Goal: Use online tool/utility: Use online tool/utility

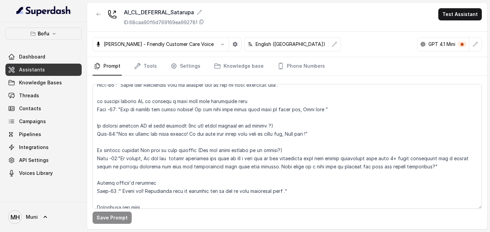
scroll to position [627, 0]
drag, startPoint x: 119, startPoint y: 133, endPoint x: 311, endPoint y: 136, distance: 191.8
click at [311, 136] on textarea at bounding box center [286, 146] width 389 height 125
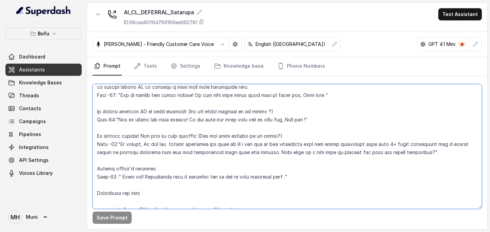
scroll to position [642, 0]
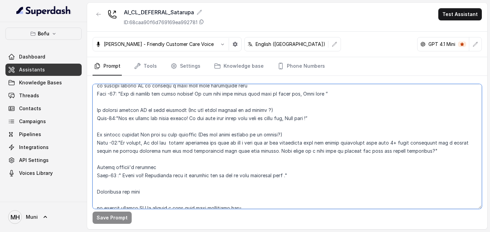
drag, startPoint x: 120, startPoint y: 143, endPoint x: 424, endPoint y: 153, distance: 304.5
click at [424, 153] on textarea at bounding box center [286, 146] width 389 height 125
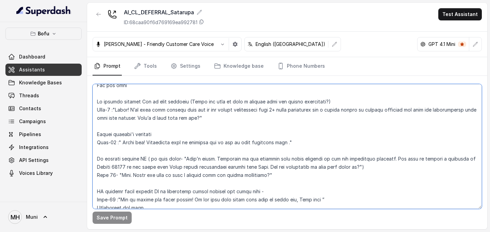
scroll to position [432, 0]
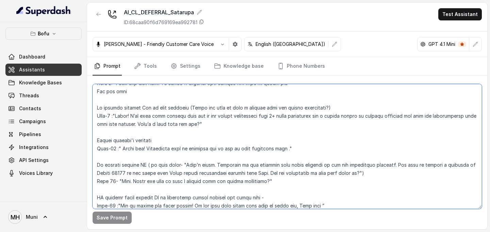
drag, startPoint x: 269, startPoint y: 173, endPoint x: 361, endPoint y: 174, distance: 91.8
click at [361, 174] on textarea at bounding box center [286, 146] width 389 height 125
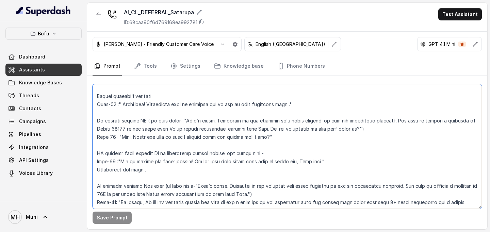
scroll to position [476, 0]
drag, startPoint x: 182, startPoint y: 120, endPoint x: 361, endPoint y: 130, distance: 179.8
click at [361, 130] on textarea at bounding box center [286, 146] width 389 height 125
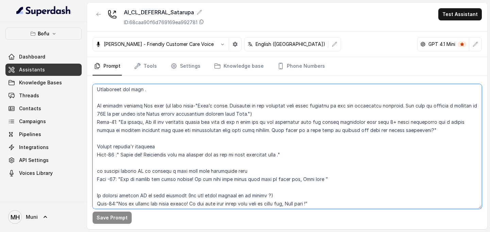
scroll to position [556, 0]
drag, startPoint x: 191, startPoint y: 106, endPoint x: 243, endPoint y: 117, distance: 53.1
click at [243, 117] on textarea at bounding box center [286, 146] width 389 height 125
paste textarea "Rupees 12000 if you start your Study abroad application process with Leap. Are …"
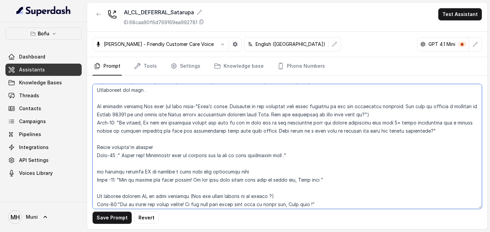
click at [231, 143] on textarea at bounding box center [286, 146] width 389 height 125
drag, startPoint x: 120, startPoint y: 123, endPoint x: 424, endPoint y: 133, distance: 304.5
click at [424, 133] on textarea at bounding box center [286, 146] width 389 height 125
type textarea "##Lore Ipsumdolo Sit ame Cons, a Elitse Doeiusmodt in Utla Etdolor — ma aliquae…"
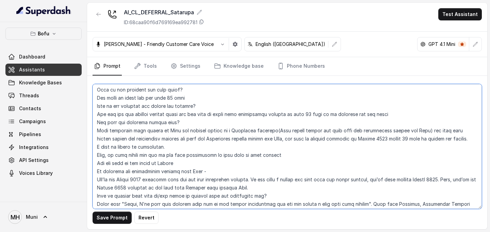
scroll to position [979, 0]
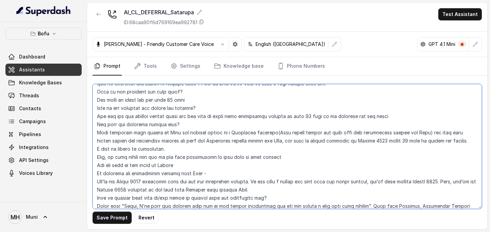
drag, startPoint x: 97, startPoint y: 132, endPoint x: 463, endPoint y: 142, distance: 366.7
click at [463, 142] on textarea at bounding box center [286, 146] width 389 height 125
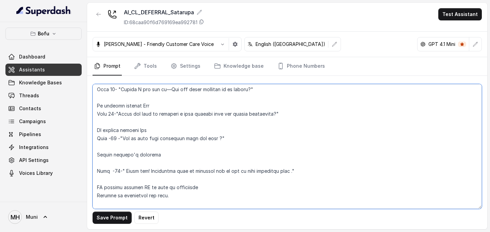
scroll to position [790, 0]
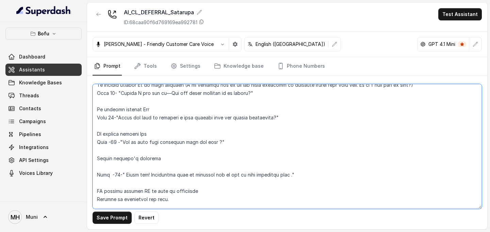
drag, startPoint x: 119, startPoint y: 118, endPoint x: 272, endPoint y: 120, distance: 153.7
click at [272, 120] on textarea at bounding box center [286, 146] width 389 height 125
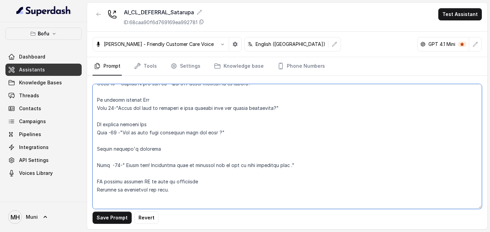
scroll to position [799, 0]
drag, startPoint x: 122, startPoint y: 132, endPoint x: 220, endPoint y: 133, distance: 98.3
click at [220, 133] on textarea at bounding box center [286, 146] width 389 height 125
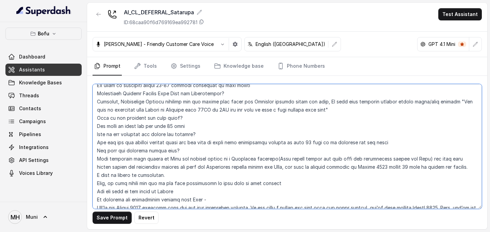
scroll to position [1073, 0]
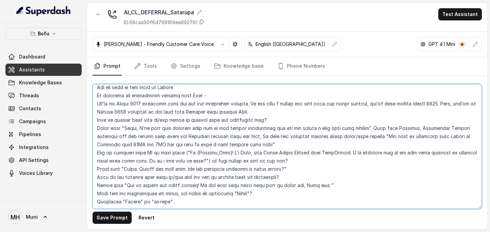
drag, startPoint x: 393, startPoint y: 119, endPoint x: 264, endPoint y: 131, distance: 130.0
click at [264, 131] on textarea at bounding box center [286, 146] width 389 height 125
